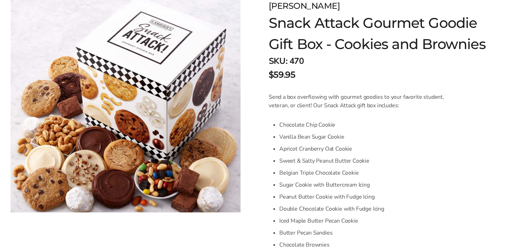
scroll to position [111, 0]
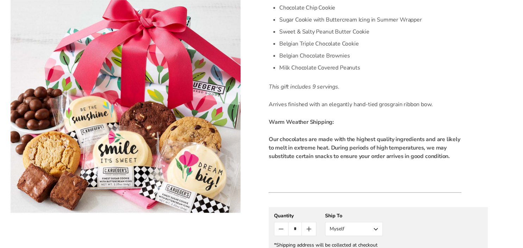
scroll to position [223, 0]
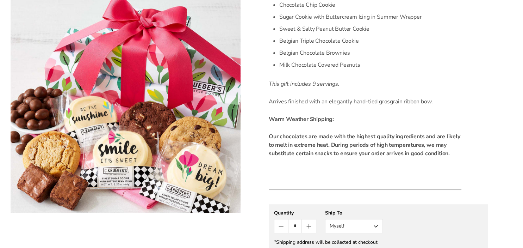
click at [29, 230] on div "Facebook Pinterest Twitter C.KRUEGER'S Summer Garden Sampler Gift Stack - Cooki…" at bounding box center [261, 121] width 523 height 497
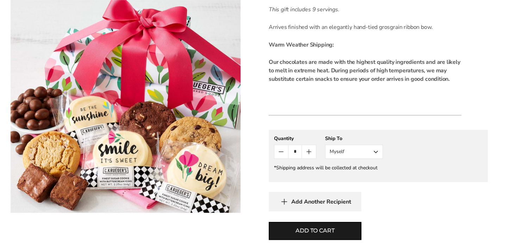
scroll to position [520, 0]
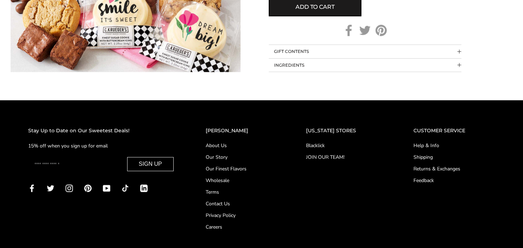
click at [65, 165] on input "Enter your email" at bounding box center [77, 164] width 91 height 14
type input "**********"
click at [163, 164] on button "SIGN UP" at bounding box center [150, 164] width 46 height 14
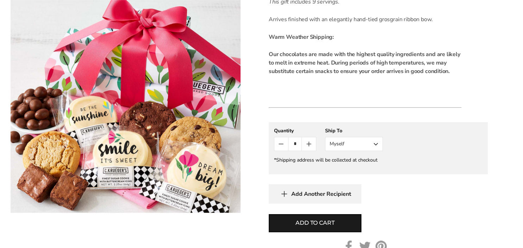
scroll to position [335, 0]
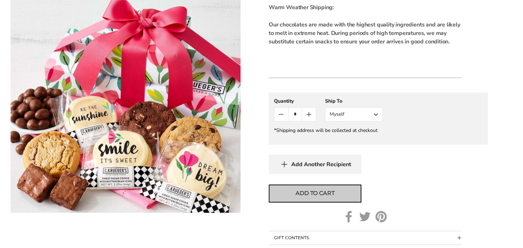
click at [321, 192] on span "Add to cart" at bounding box center [314, 193] width 39 height 8
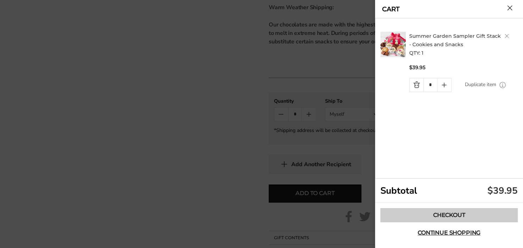
click at [456, 216] on link "Checkout" at bounding box center [448, 215] width 137 height 14
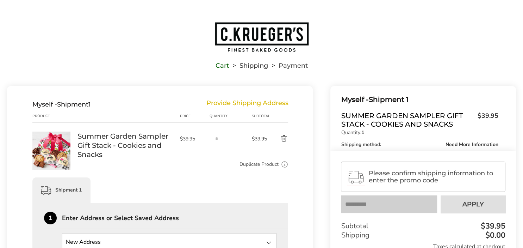
click at [112, 136] on link "Summer Garden Sampler Gift Stack - Cookies and Snacks" at bounding box center [124, 144] width 95 height 27
